Goal: Transaction & Acquisition: Purchase product/service

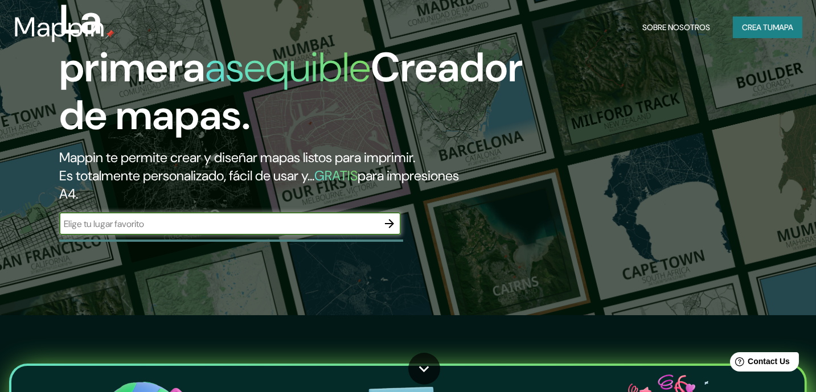
scroll to position [114, 0]
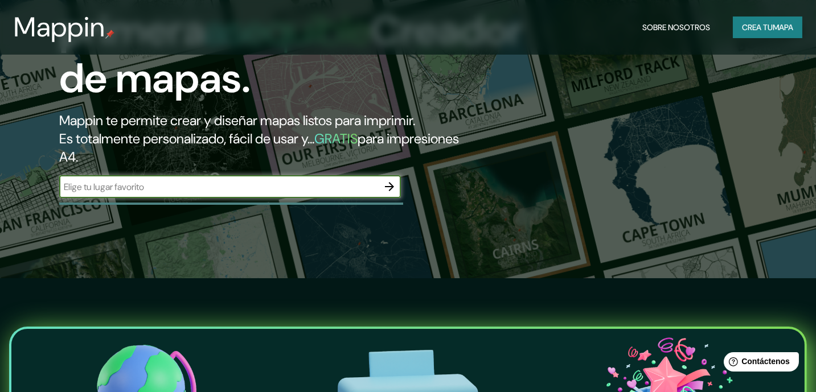
click at [112, 182] on input "text" at bounding box center [218, 187] width 319 height 13
type input "[GEOGRAPHIC_DATA] [GEOGRAPHIC_DATA]"
click at [391, 188] on icon "button" at bounding box center [389, 186] width 9 height 9
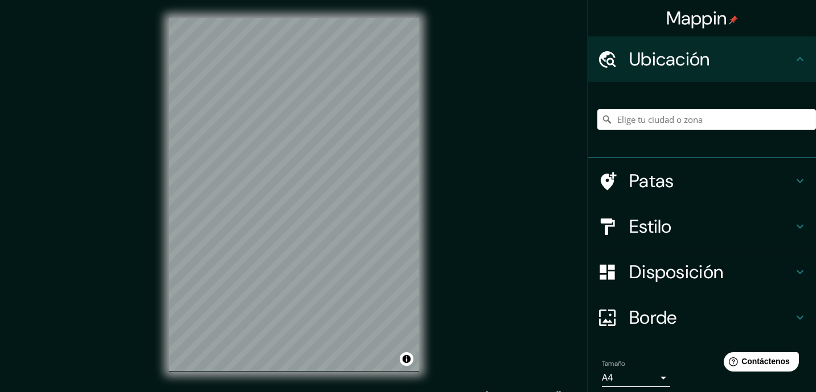
scroll to position [15, 0]
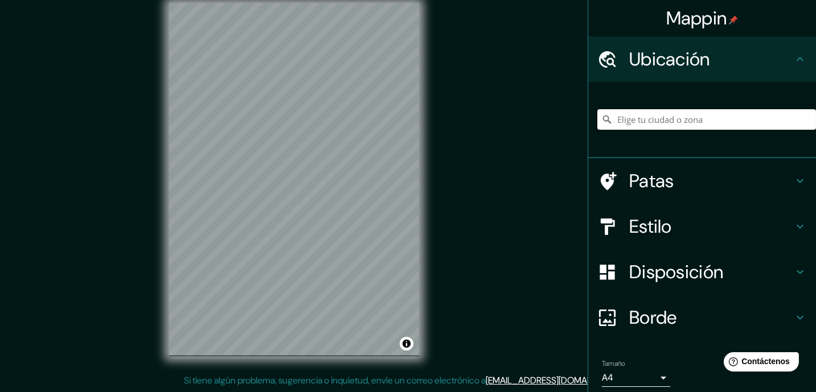
click at [796, 182] on icon at bounding box center [800, 181] width 14 height 14
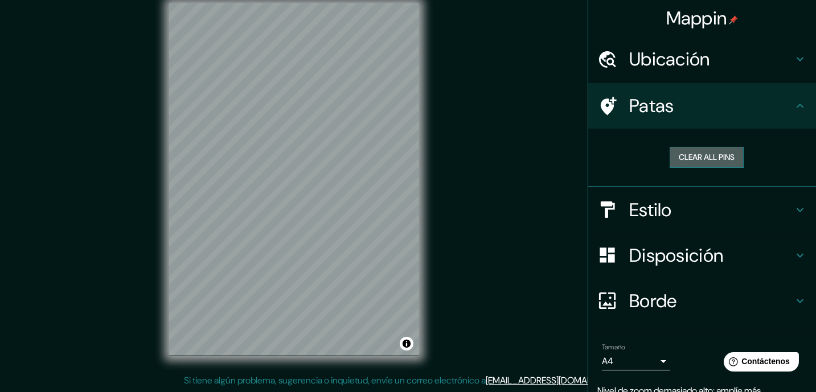
click at [709, 159] on button "Clear all pins" at bounding box center [707, 157] width 74 height 21
click at [709, 158] on button "Clear all pins" at bounding box center [707, 157] width 74 height 21
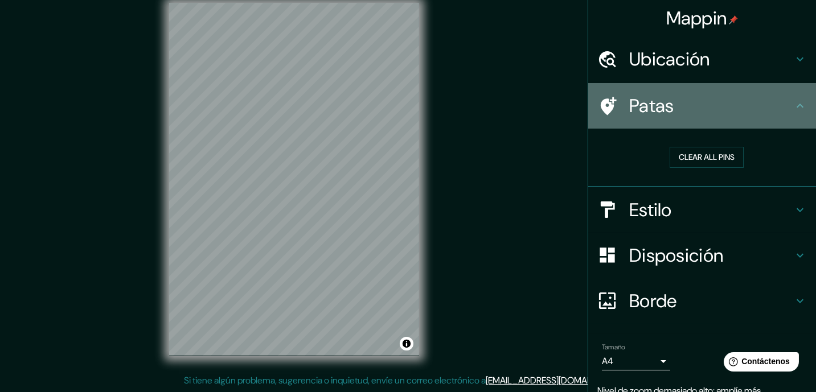
click at [793, 110] on icon at bounding box center [800, 106] width 14 height 14
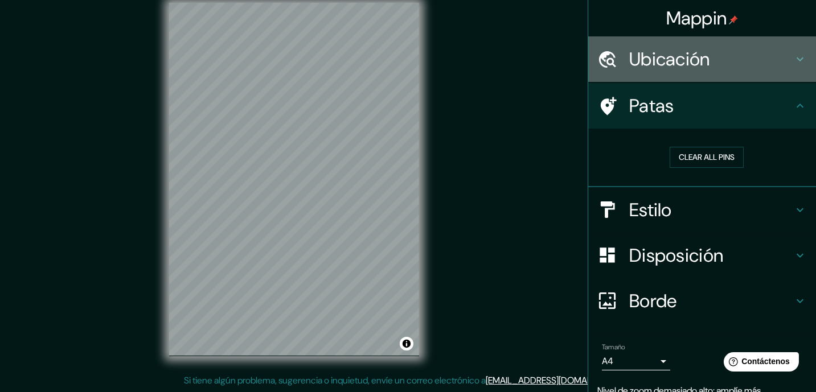
click at [793, 62] on icon at bounding box center [800, 59] width 14 height 14
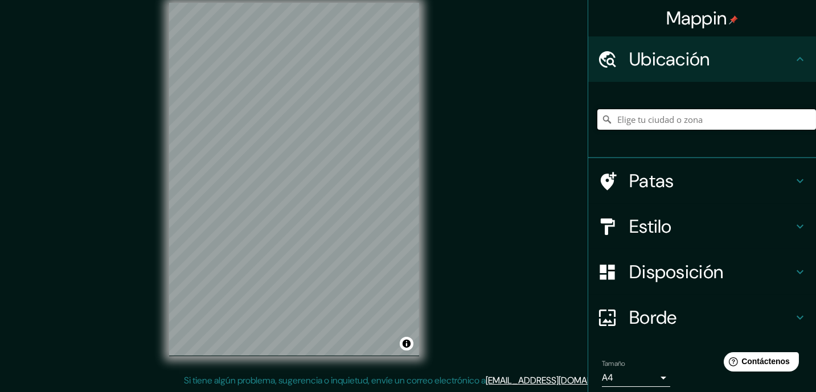
click at [695, 117] on input "Elige tu ciudad o zona" at bounding box center [706, 119] width 219 height 20
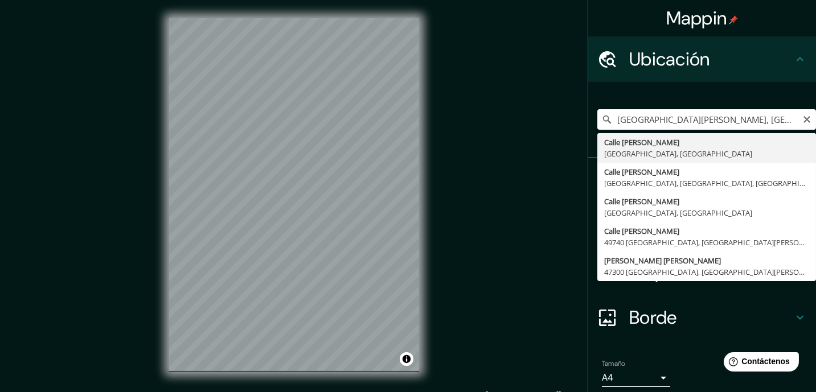
scroll to position [0, 0]
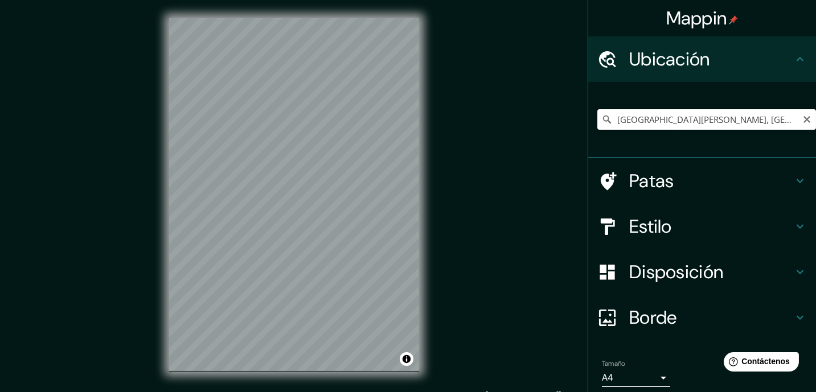
click at [679, 119] on input "[GEOGRAPHIC_DATA][PERSON_NAME], [GEOGRAPHIC_DATA]" at bounding box center [706, 119] width 219 height 20
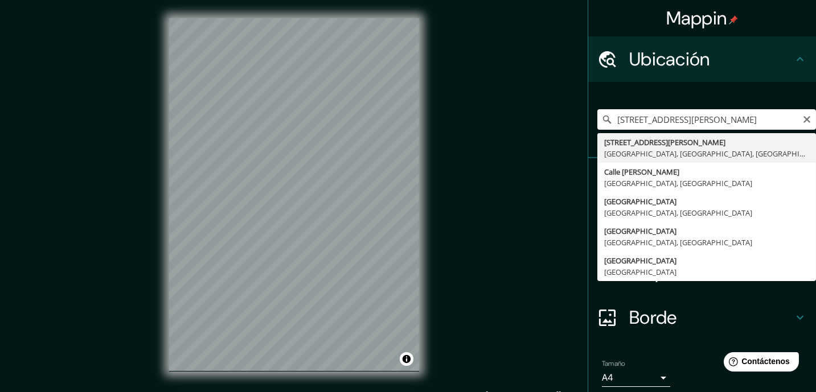
type input "[STREET_ADDRESS][PERSON_NAME]"
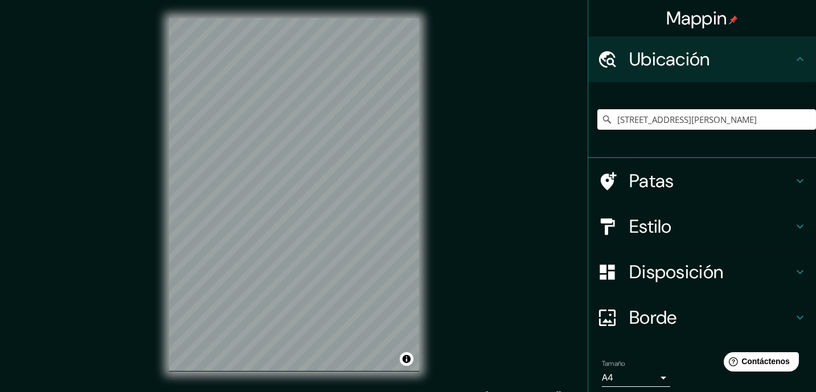
click at [795, 228] on icon at bounding box center [800, 227] width 14 height 14
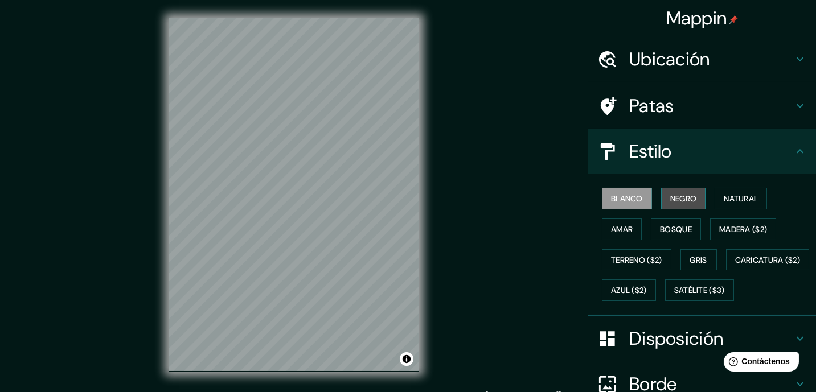
click at [689, 199] on font "Negro" at bounding box center [683, 199] width 27 height 10
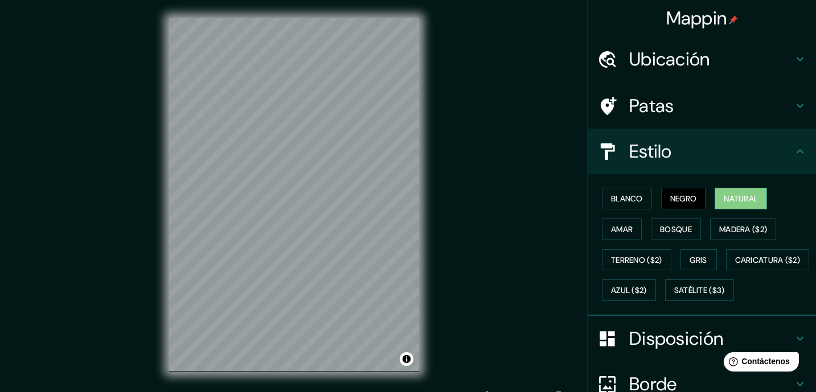
click at [745, 204] on font "Natural" at bounding box center [741, 198] width 34 height 15
click at [676, 196] on font "Negro" at bounding box center [683, 199] width 27 height 10
click at [667, 224] on font "Bosque" at bounding box center [676, 229] width 32 height 10
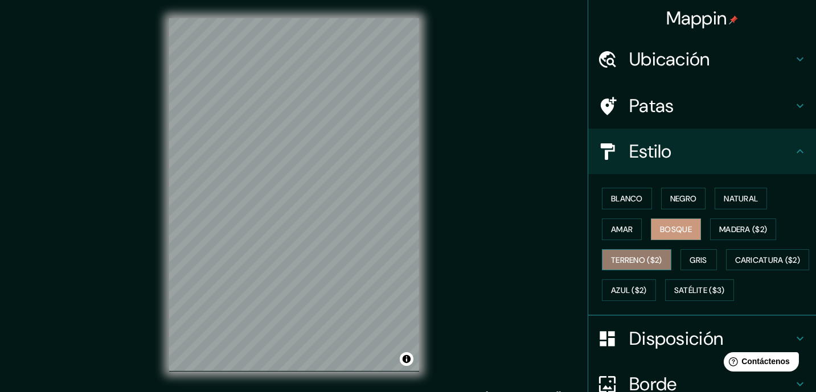
click at [659, 254] on button "Terreno ($2)" at bounding box center [636, 260] width 69 height 22
click at [650, 255] on font "Terreno ($2)" at bounding box center [636, 260] width 51 height 10
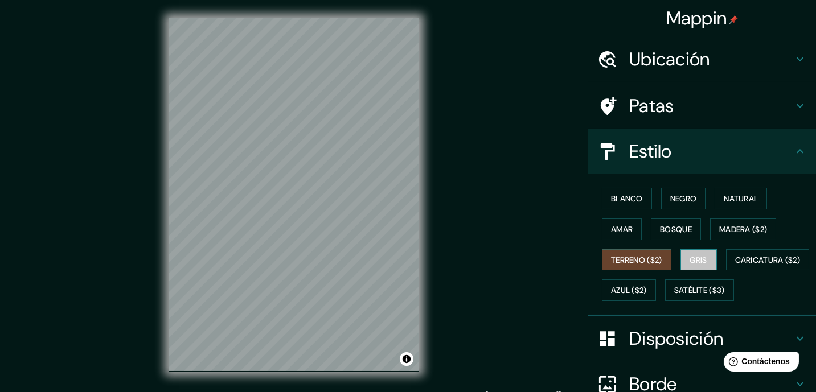
click at [693, 257] on font "Gris" at bounding box center [698, 260] width 17 height 10
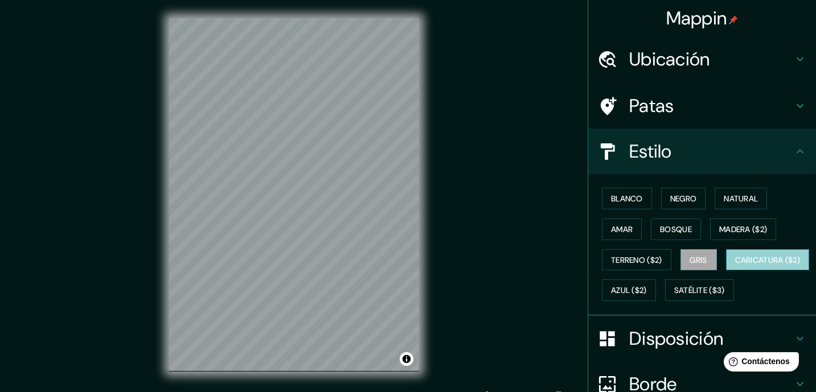
click at [735, 265] on font "Caricatura ($2)" at bounding box center [767, 260] width 65 height 10
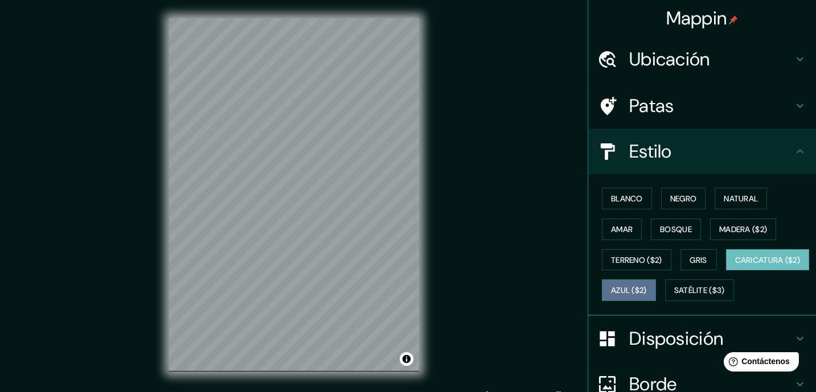
click at [647, 289] on font "Azul ($2)" at bounding box center [629, 291] width 36 height 10
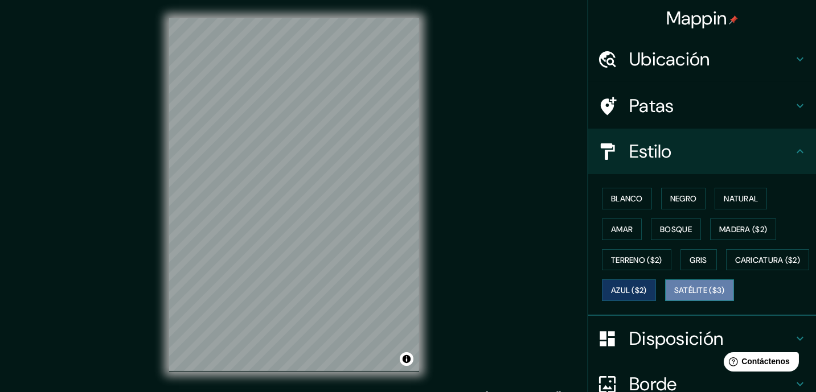
click at [674, 296] on font "Satélite ($3)" at bounding box center [699, 291] width 51 height 10
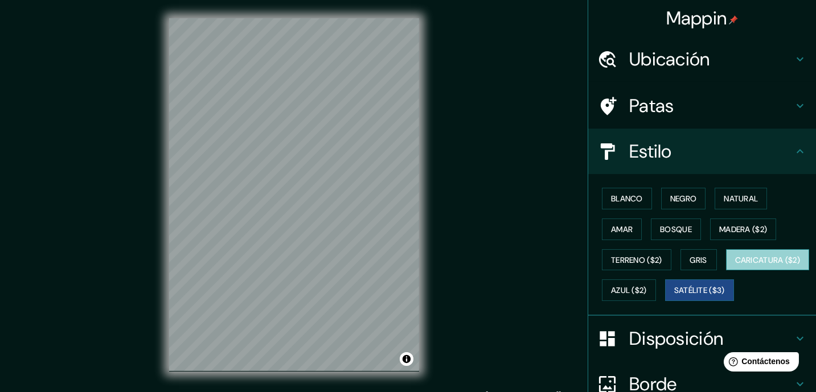
click at [735, 265] on font "Caricatura ($2)" at bounding box center [767, 260] width 65 height 10
click at [714, 306] on div "Blanco Negro Natural Amar Bosque Madera ($2) Terreno ($2) Gris Caricatura ($2) …" at bounding box center [706, 244] width 219 height 122
click at [674, 296] on font "Satélite ($3)" at bounding box center [699, 291] width 51 height 10
drag, startPoint x: 438, startPoint y: 311, endPoint x: 497, endPoint y: 226, distance: 103.1
click at [491, 229] on div "Mappin Ubicación [STREET_ADDRESS][PERSON_NAME] Patas Estilo Blanco Negro Natura…" at bounding box center [408, 204] width 816 height 408
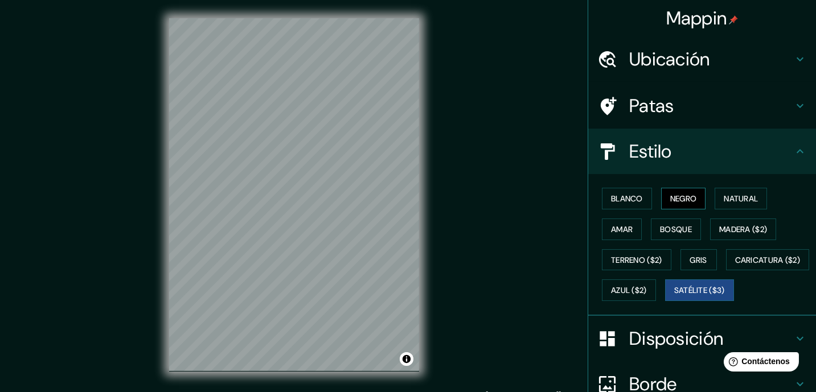
click at [686, 194] on font "Negro" at bounding box center [683, 199] width 27 height 10
click at [731, 195] on font "Natural" at bounding box center [741, 199] width 34 height 10
click at [683, 200] on font "Negro" at bounding box center [683, 199] width 27 height 10
click at [614, 196] on font "Blanco" at bounding box center [627, 199] width 32 height 10
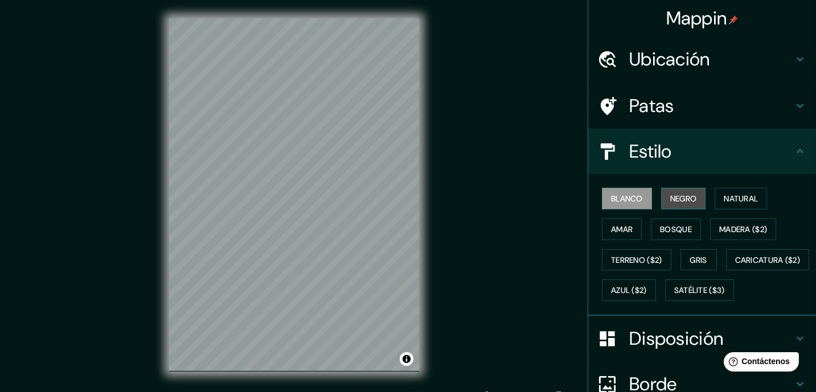
click at [678, 200] on font "Negro" at bounding box center [683, 199] width 27 height 10
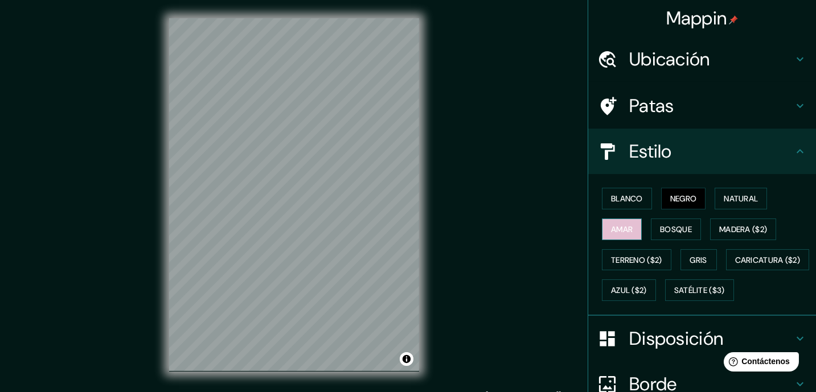
click at [620, 224] on font "Amar" at bounding box center [622, 229] width 22 height 10
click at [676, 225] on font "Bosque" at bounding box center [676, 229] width 32 height 10
click at [676, 197] on font "Negro" at bounding box center [683, 199] width 27 height 10
